Goal: Navigation & Orientation: Go to known website

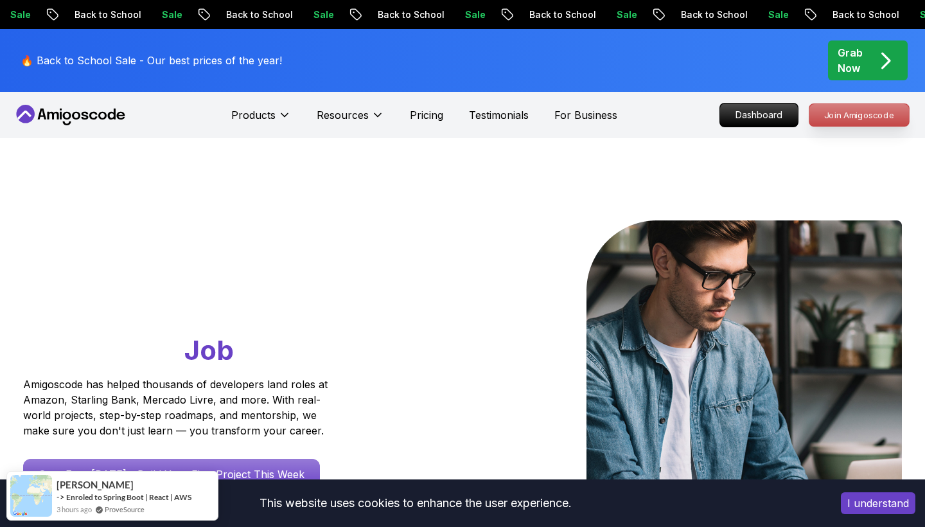
click at [838, 118] on p "Join Amigoscode" at bounding box center [860, 115] width 100 height 22
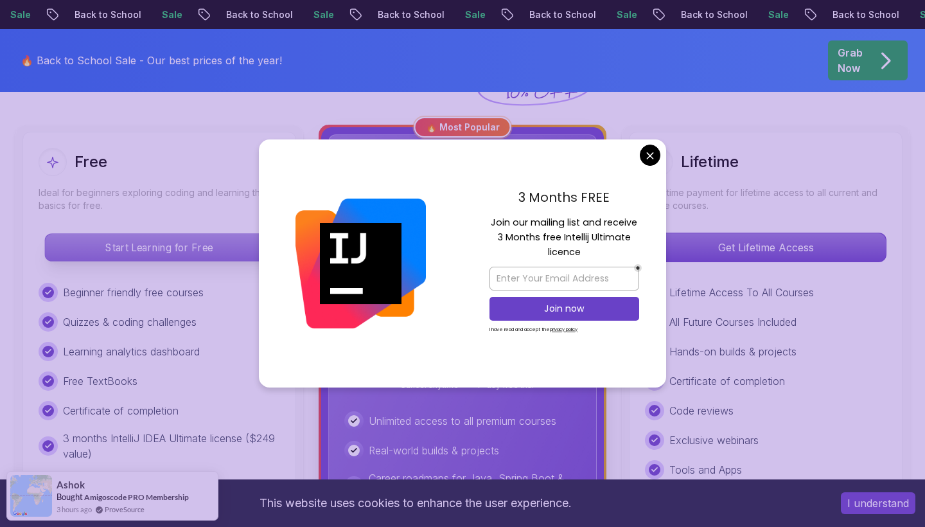
scroll to position [347, 0]
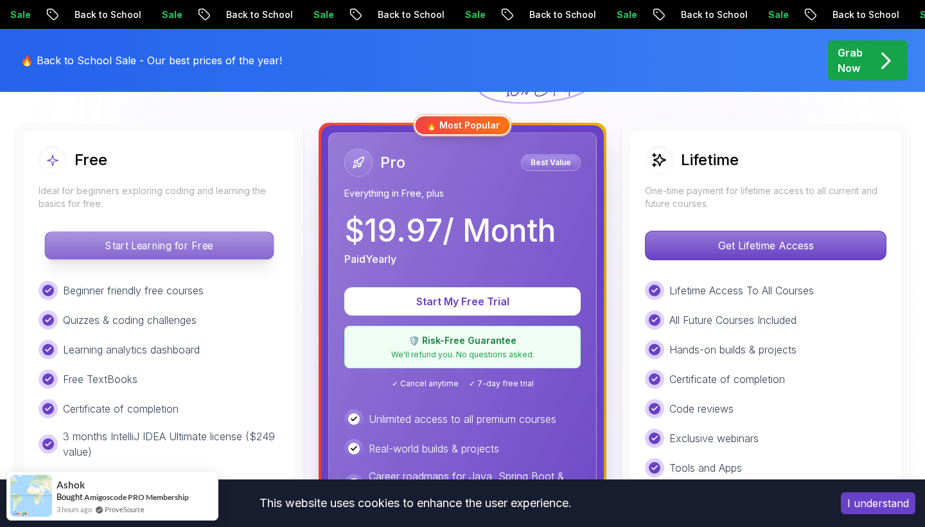
click at [153, 248] on p "Start Learning for Free" at bounding box center [159, 245] width 228 height 27
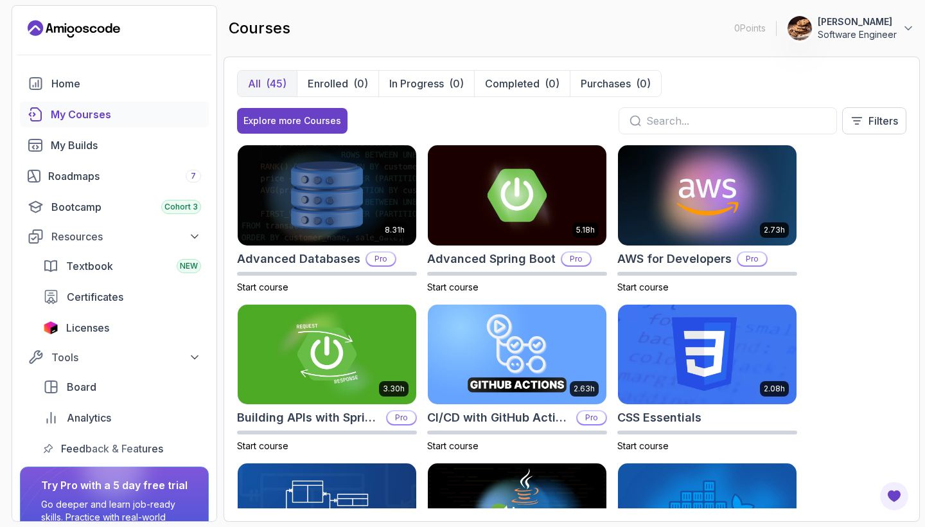
click at [877, 37] on p "Software Engineer" at bounding box center [857, 34] width 79 height 13
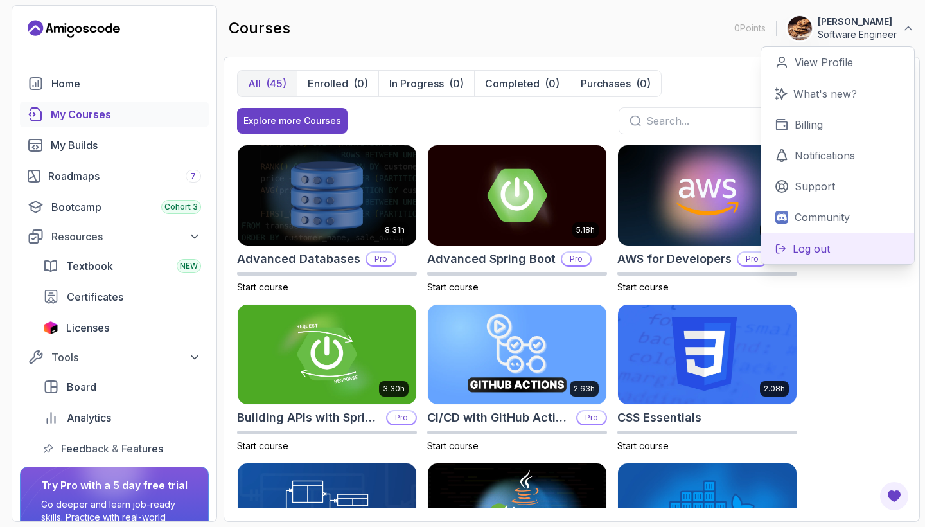
click at [800, 245] on p "Log out" at bounding box center [811, 248] width 37 height 15
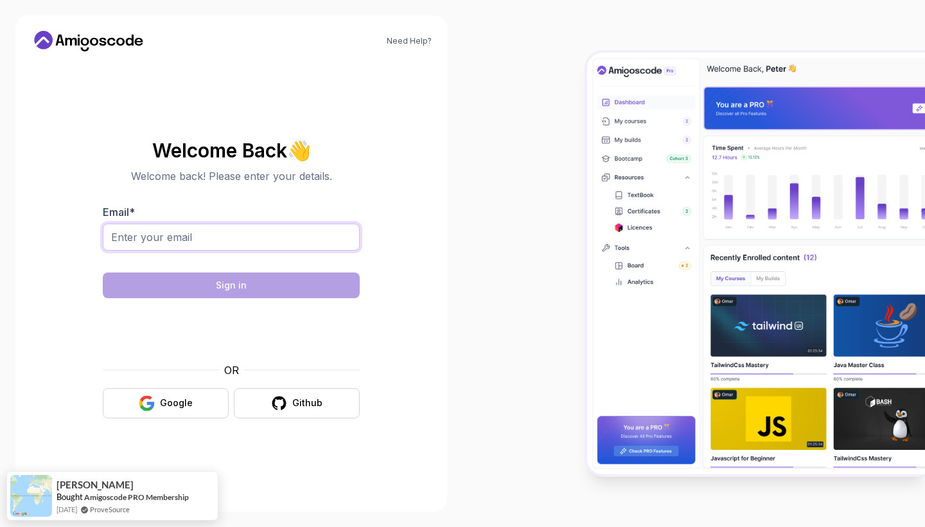
drag, startPoint x: 254, startPoint y: 241, endPoint x: 409, endPoint y: 235, distance: 155.0
click at [388, 181] on section "Welcome Back 👋 Welcome back! Please enter your details. Email * Sign in OR Goog…" at bounding box center [231, 279] width 401 height 304
click at [82, 42] on icon at bounding box center [85, 42] width 8 height 8
